Goal: Check status: Check status

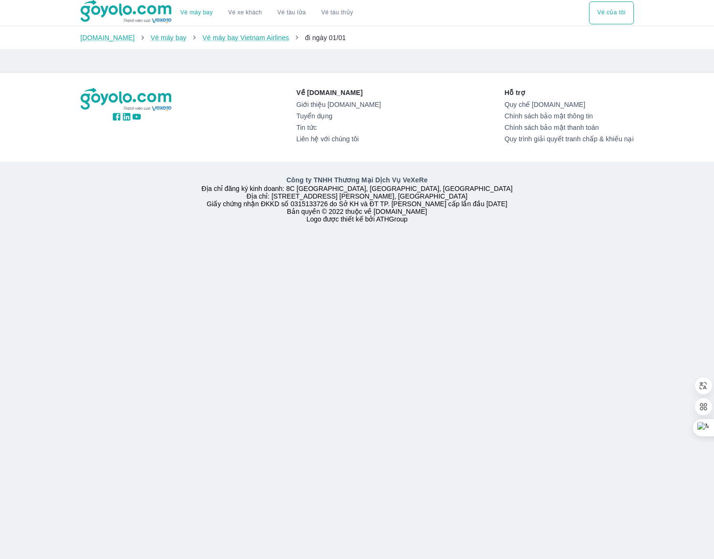
click at [606, 8] on button "Vé của tôi" at bounding box center [611, 12] width 44 height 23
click at [305, 38] on span "đi ngày 01/01" at bounding box center [325, 38] width 41 height 8
